Goal: Task Accomplishment & Management: Manage account settings

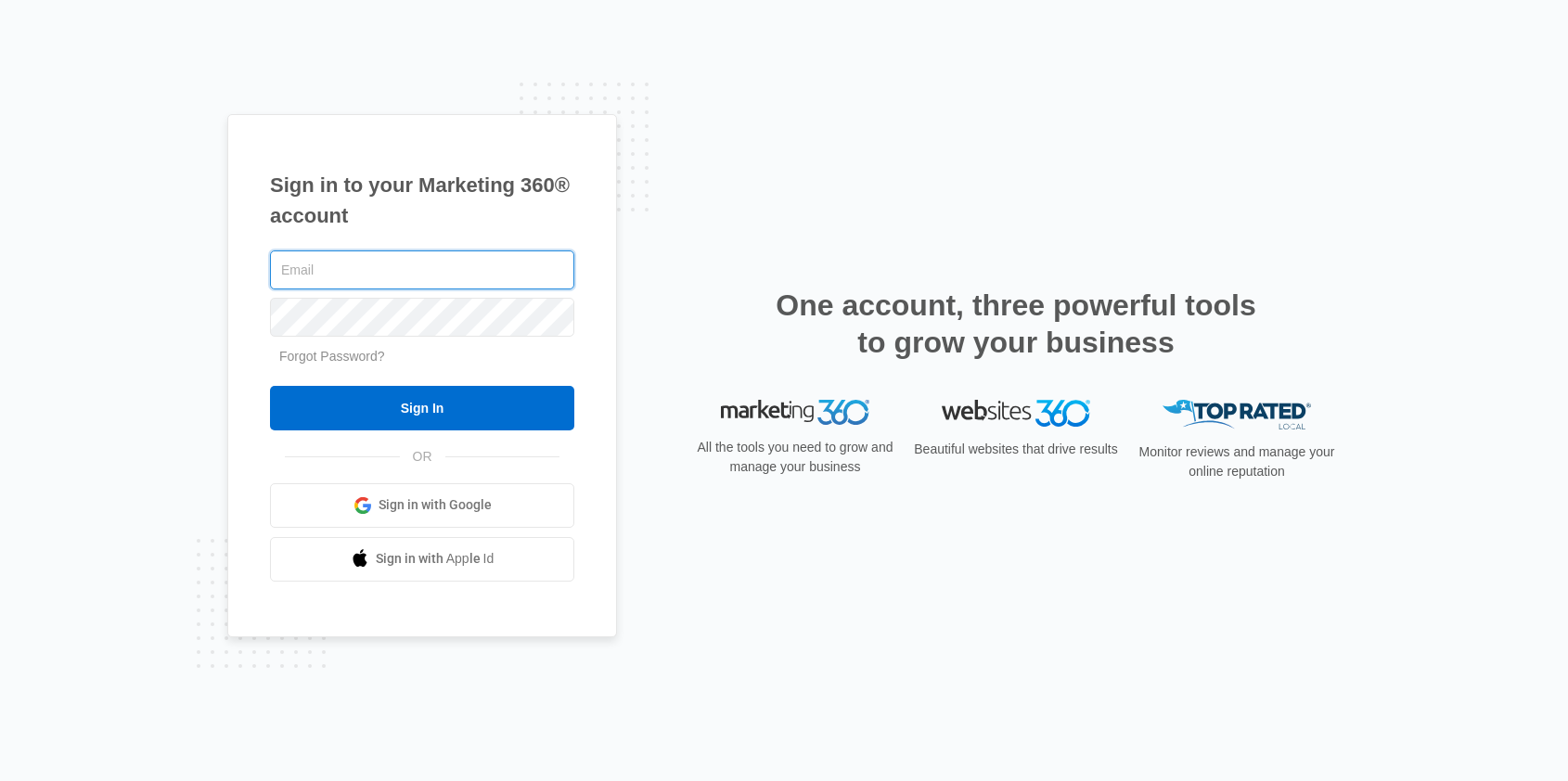
type input "[PERSON_NAME][EMAIL_ADDRESS][DOMAIN_NAME]"
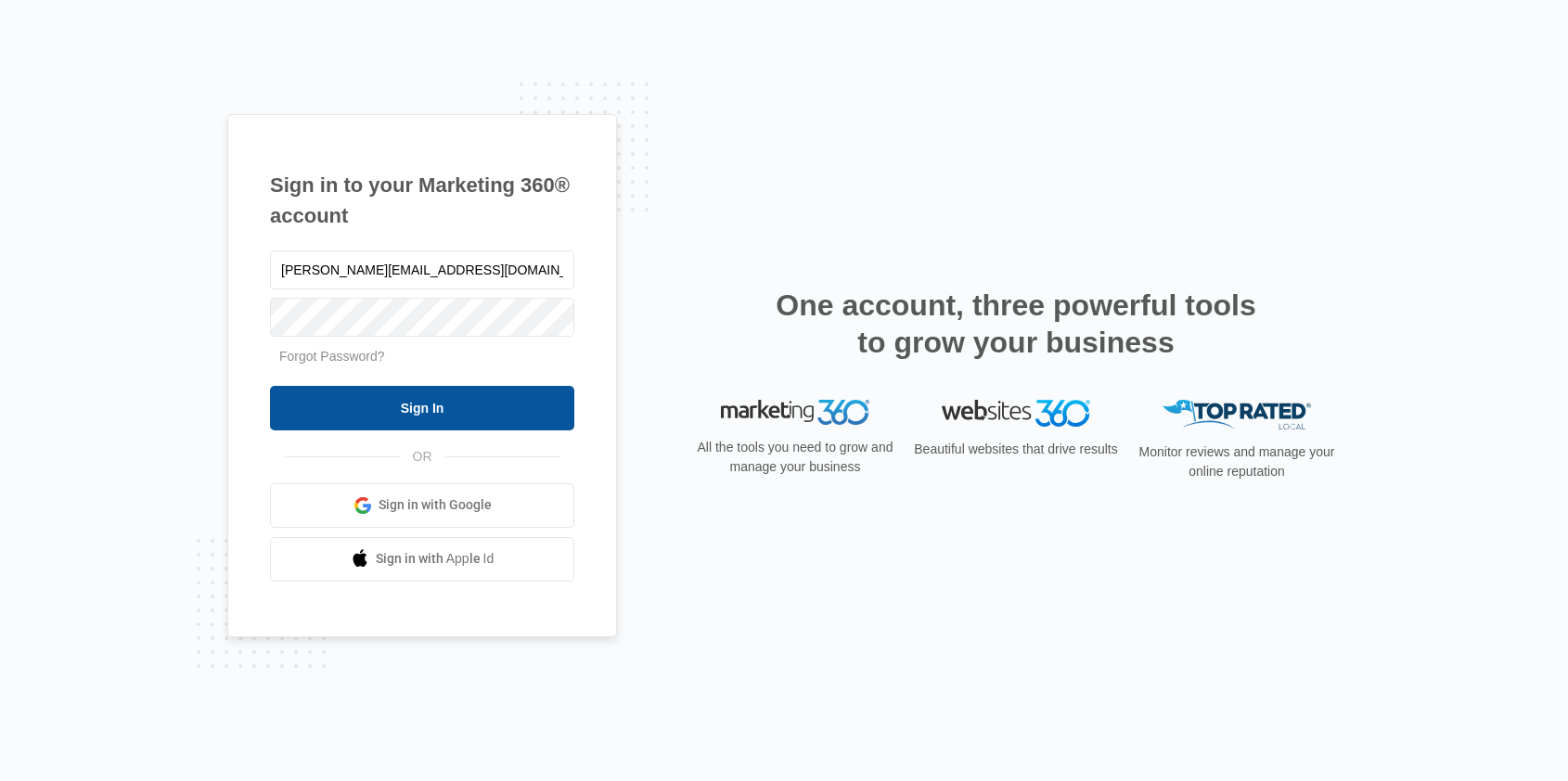
click at [423, 420] on input "Sign In" at bounding box center [422, 408] width 304 height 45
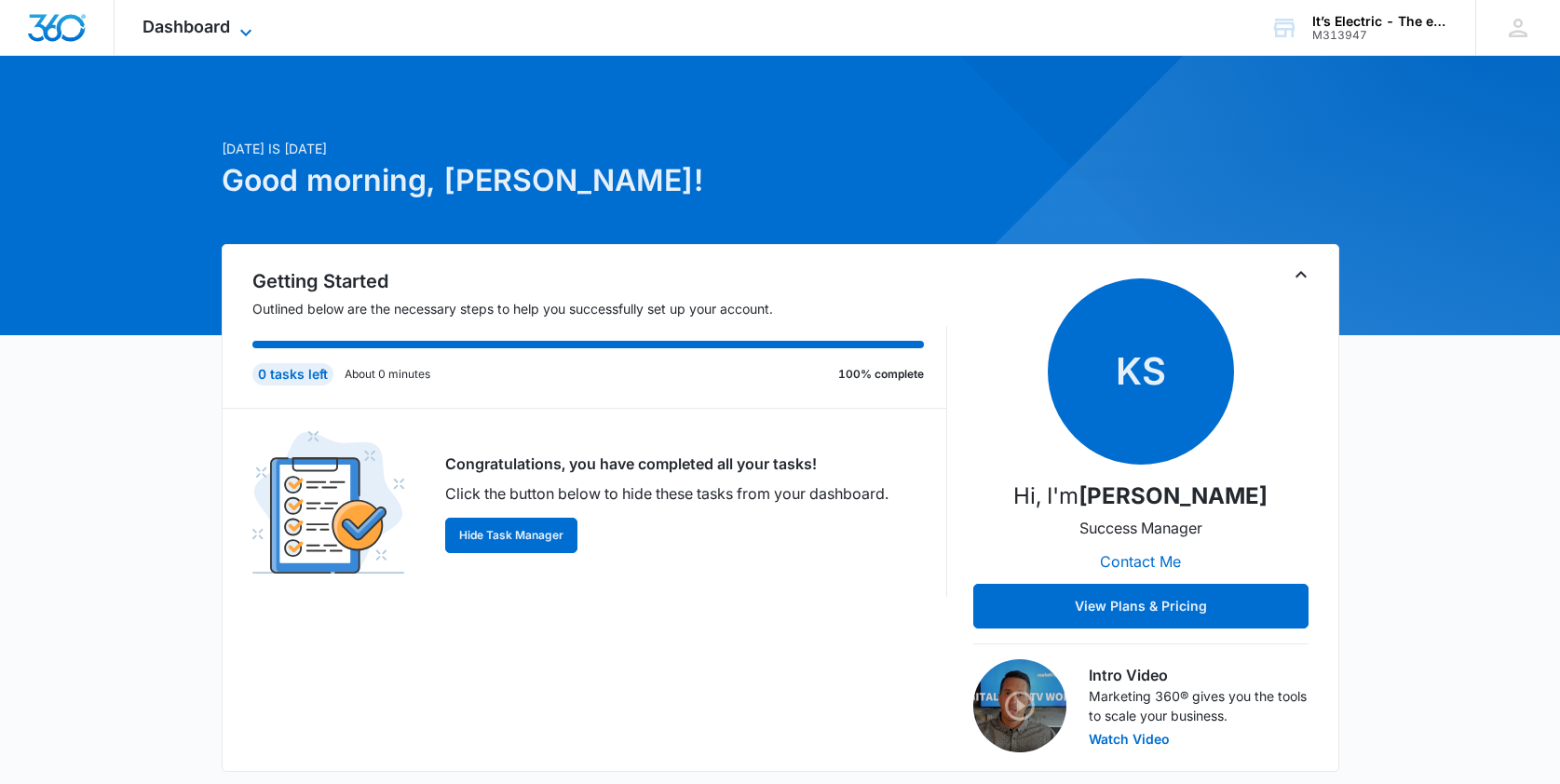
click at [218, 26] on span "Dashboard" at bounding box center [186, 26] width 88 height 20
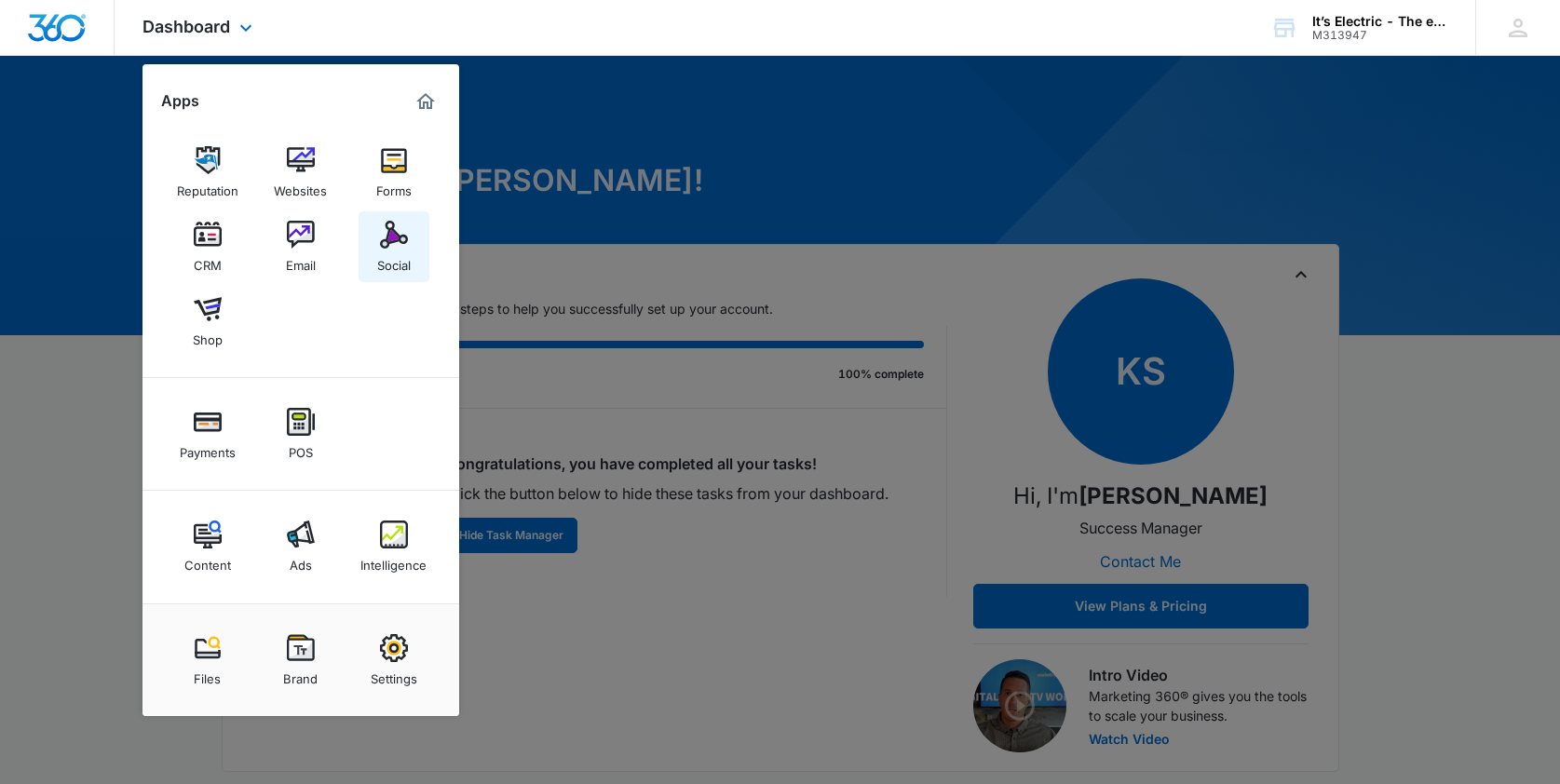
click at [392, 239] on img at bounding box center [394, 235] width 28 height 28
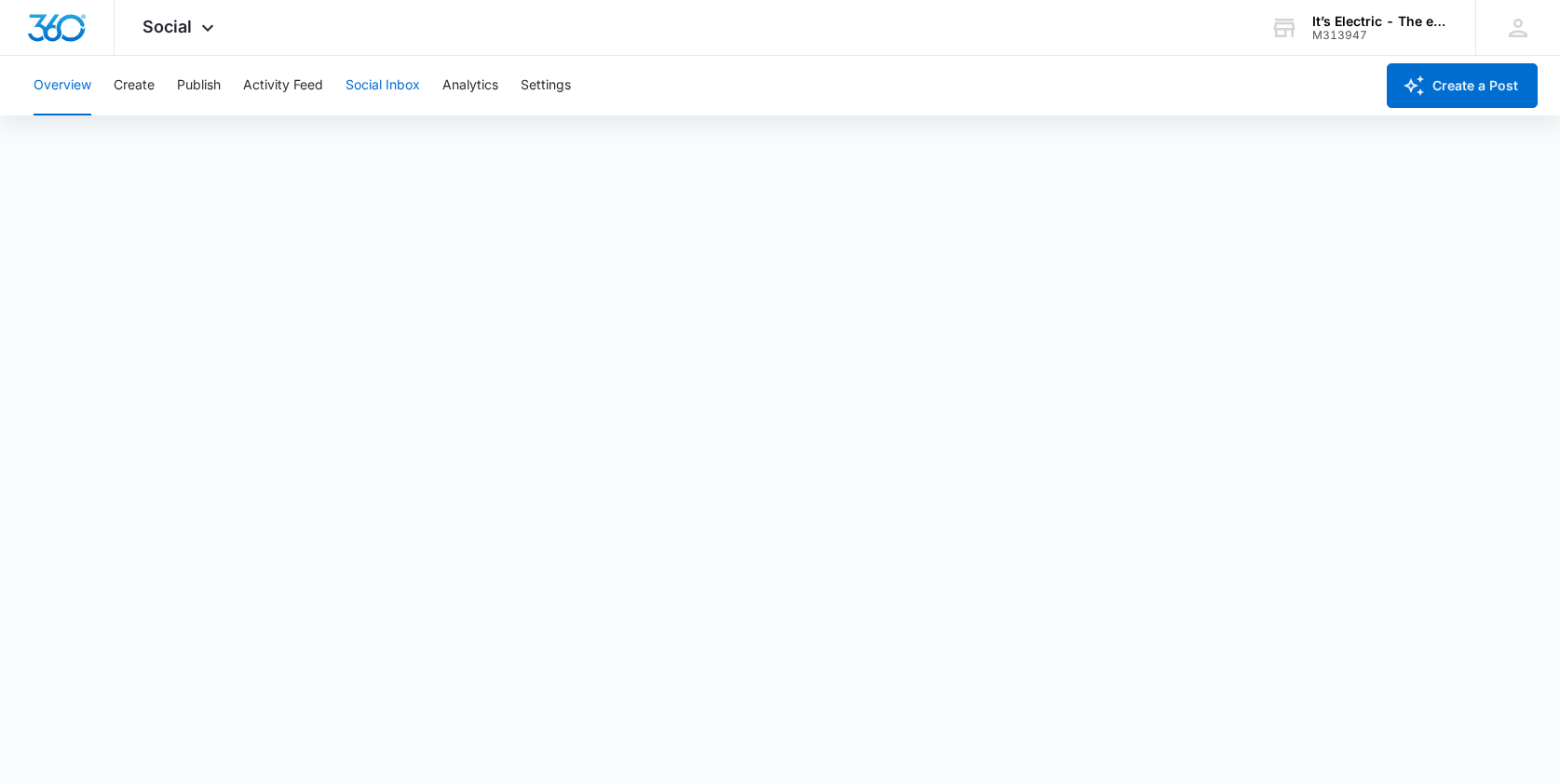
scroll to position [5, 0]
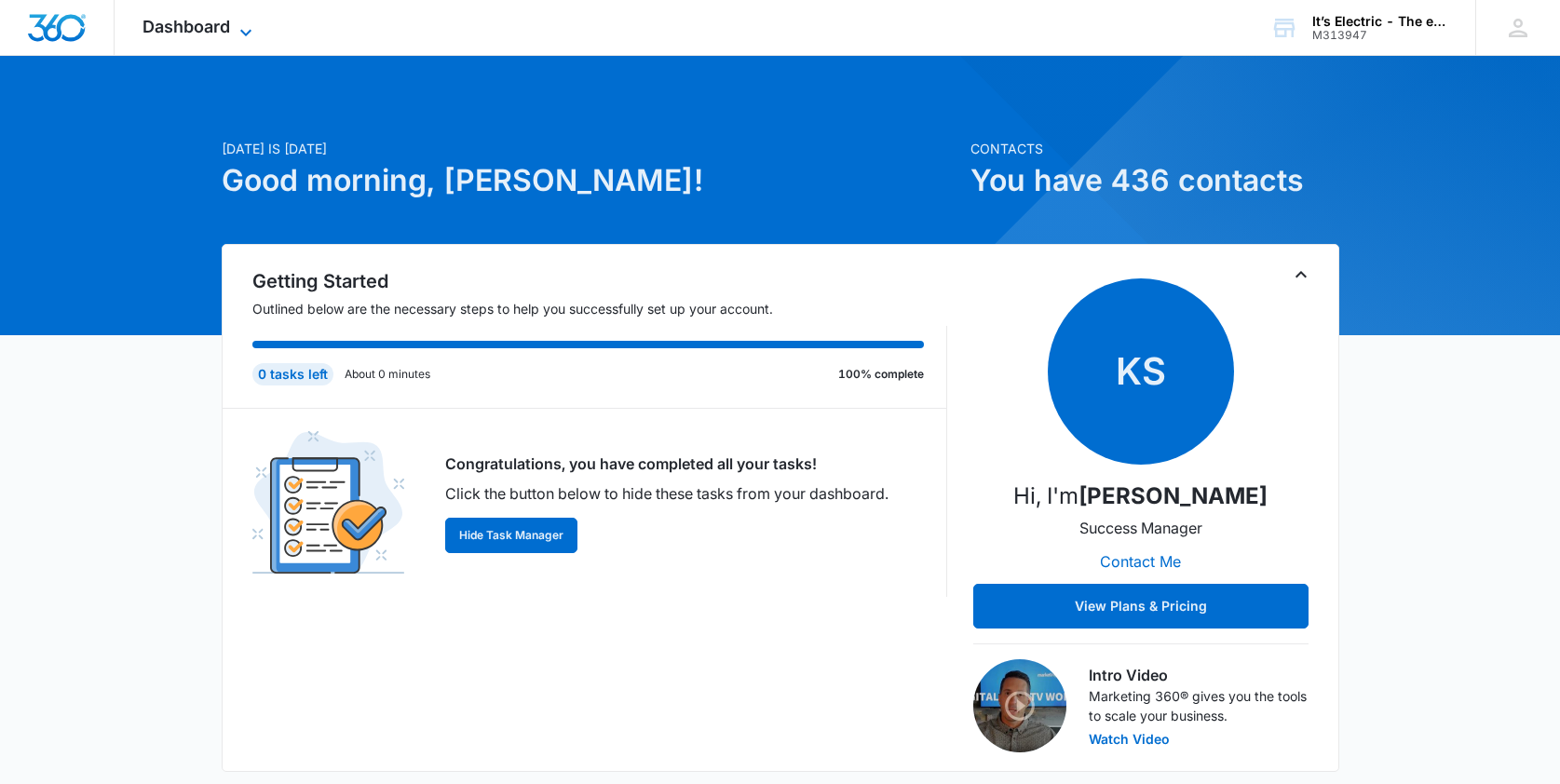
click at [194, 23] on span "Dashboard" at bounding box center [186, 26] width 88 height 20
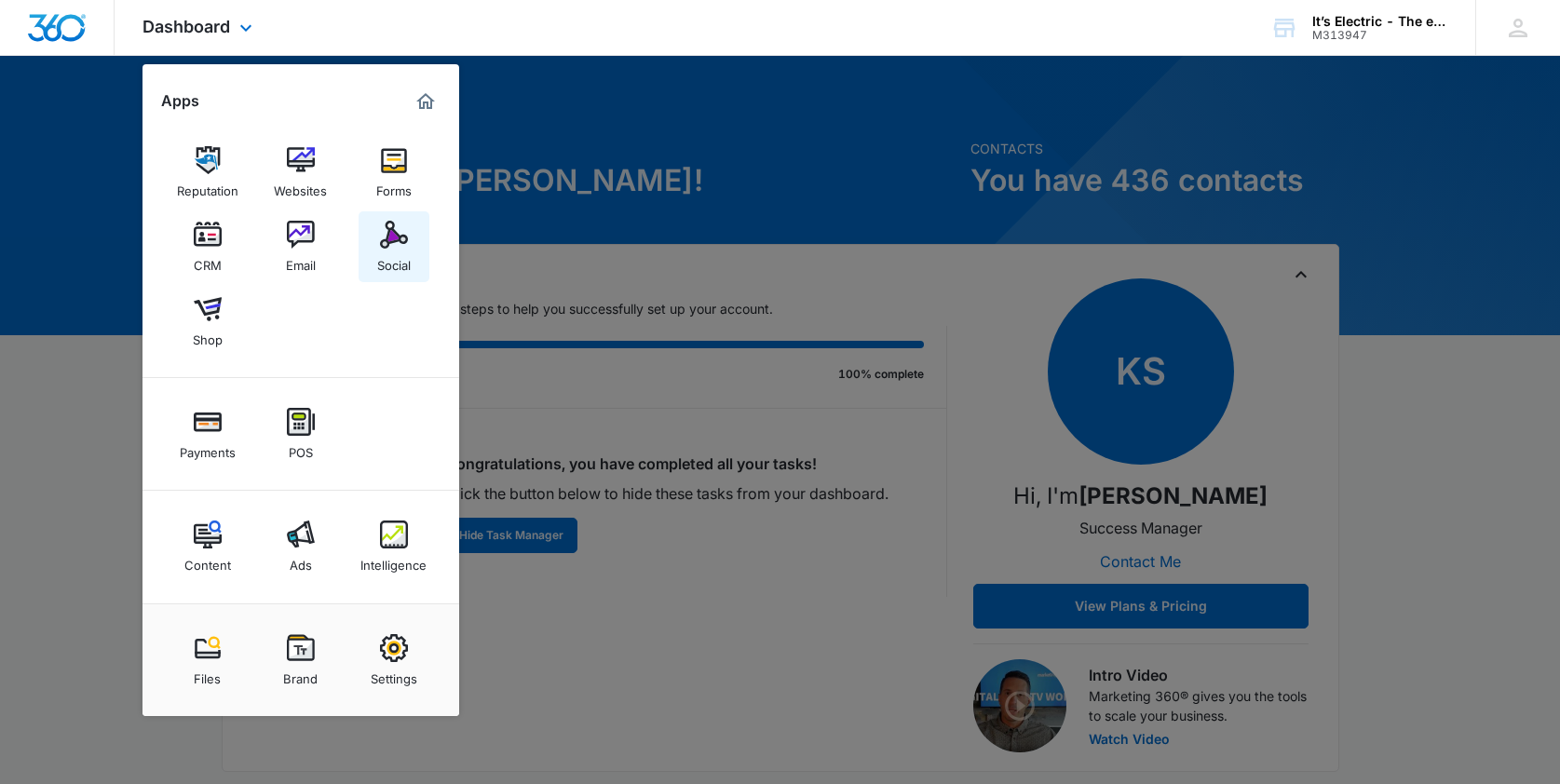
click at [399, 238] on img at bounding box center [394, 235] width 28 height 28
